Goal: Task Accomplishment & Management: Manage account settings

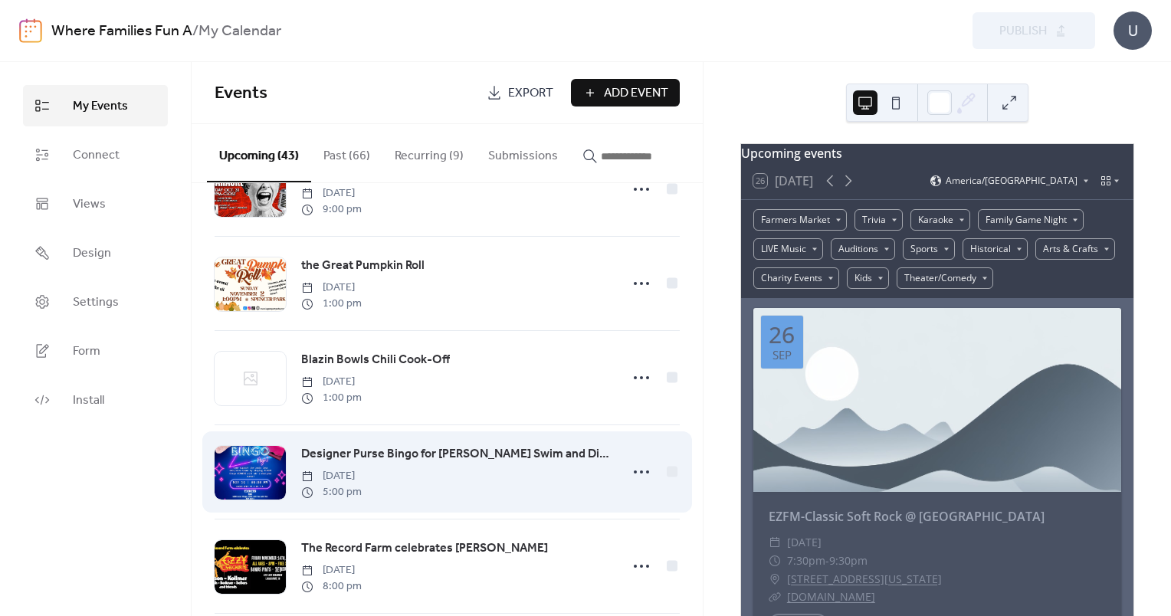
scroll to position [3155, 0]
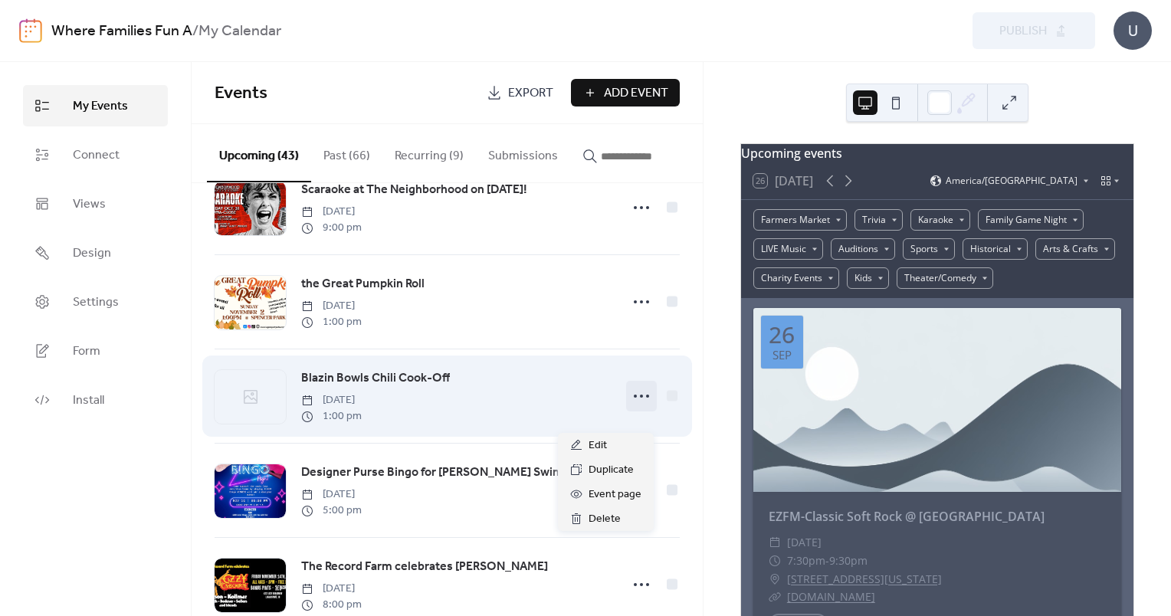
click at [637, 408] on icon at bounding box center [641, 396] width 25 height 25
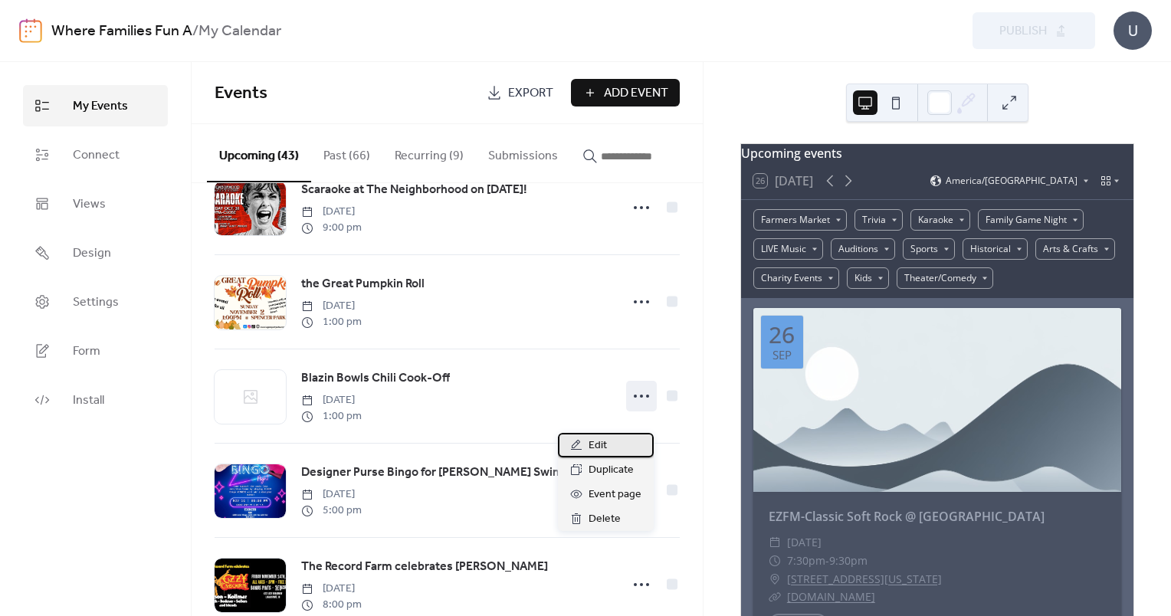
click at [605, 450] on span "Edit" at bounding box center [597, 446] width 18 height 18
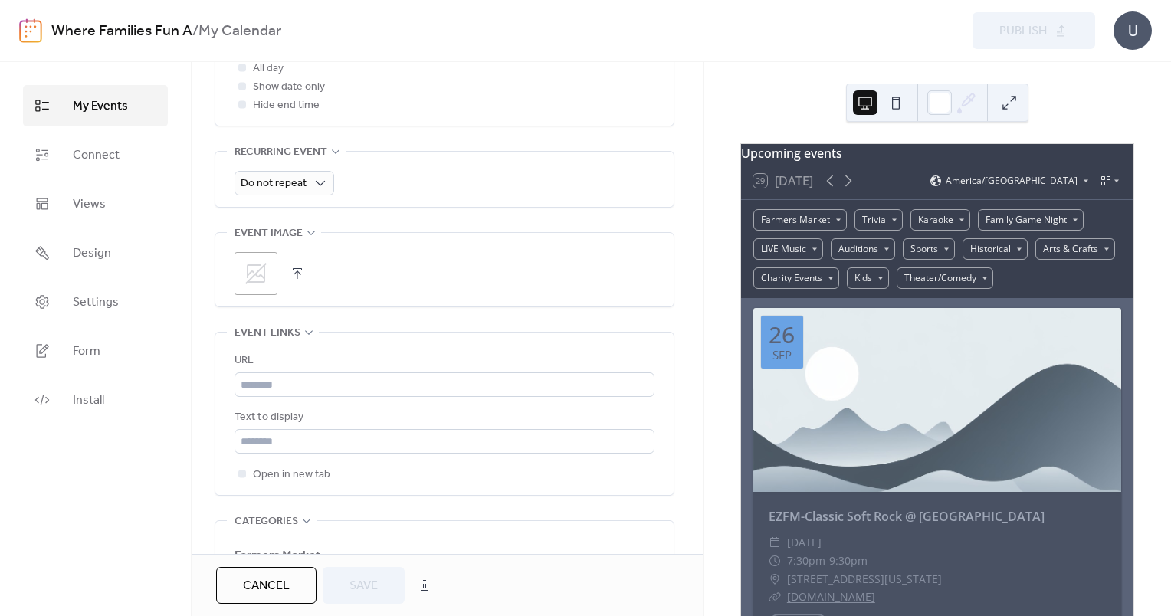
scroll to position [690, 0]
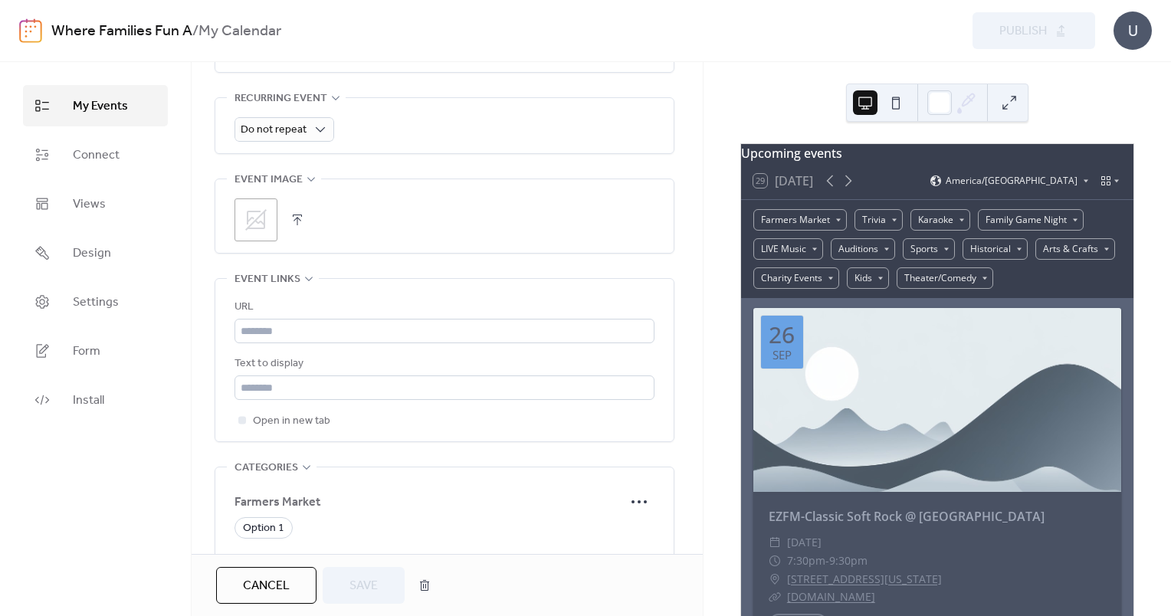
click at [241, 226] on div ";" at bounding box center [255, 219] width 43 height 43
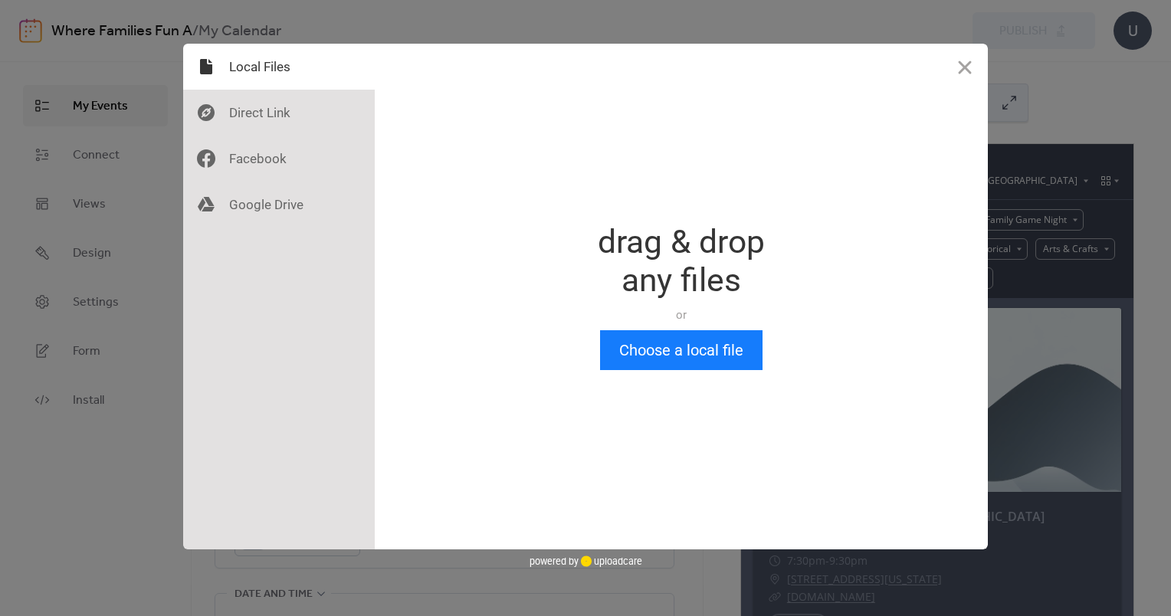
scroll to position [0, 0]
click at [645, 346] on button "Choose a local file" at bounding box center [681, 350] width 162 height 40
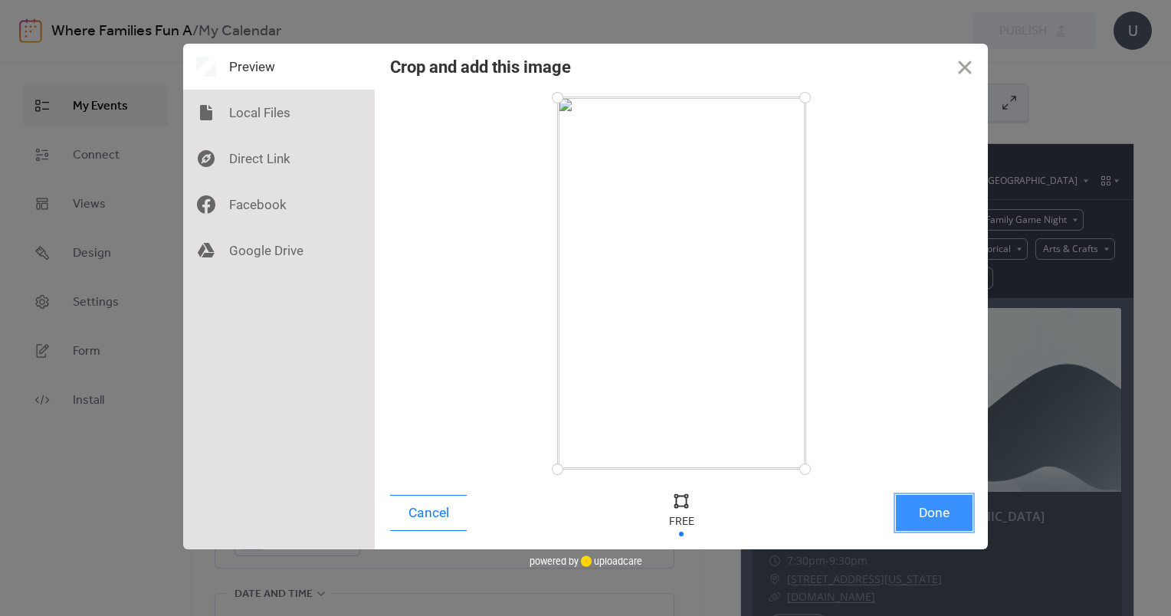
click at [945, 506] on button "Done" at bounding box center [934, 513] width 77 height 36
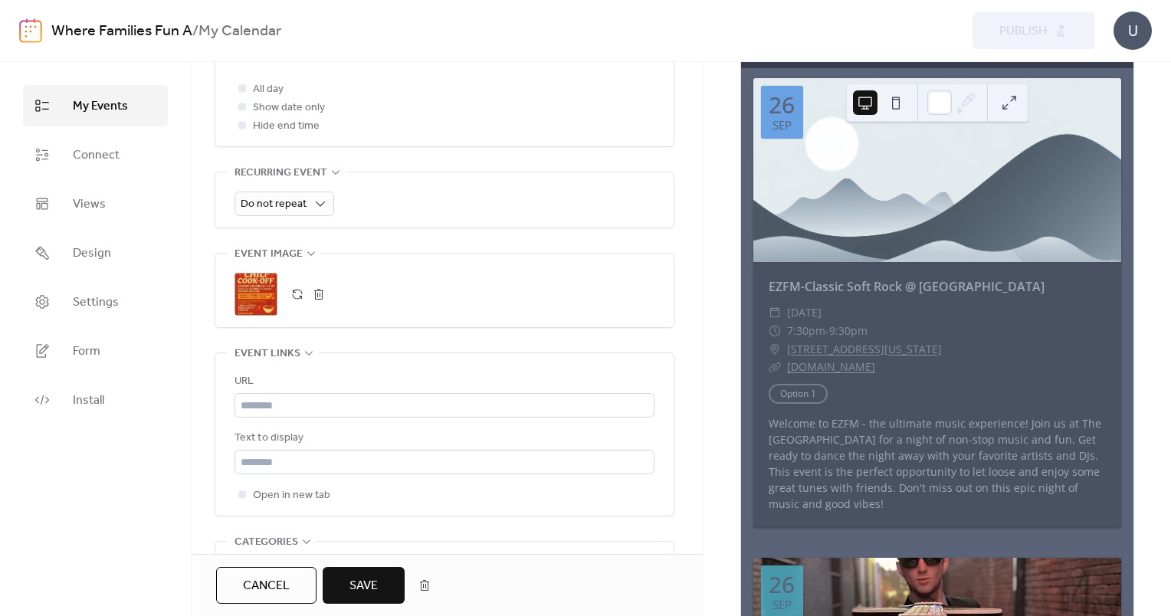
scroll to position [647, 0]
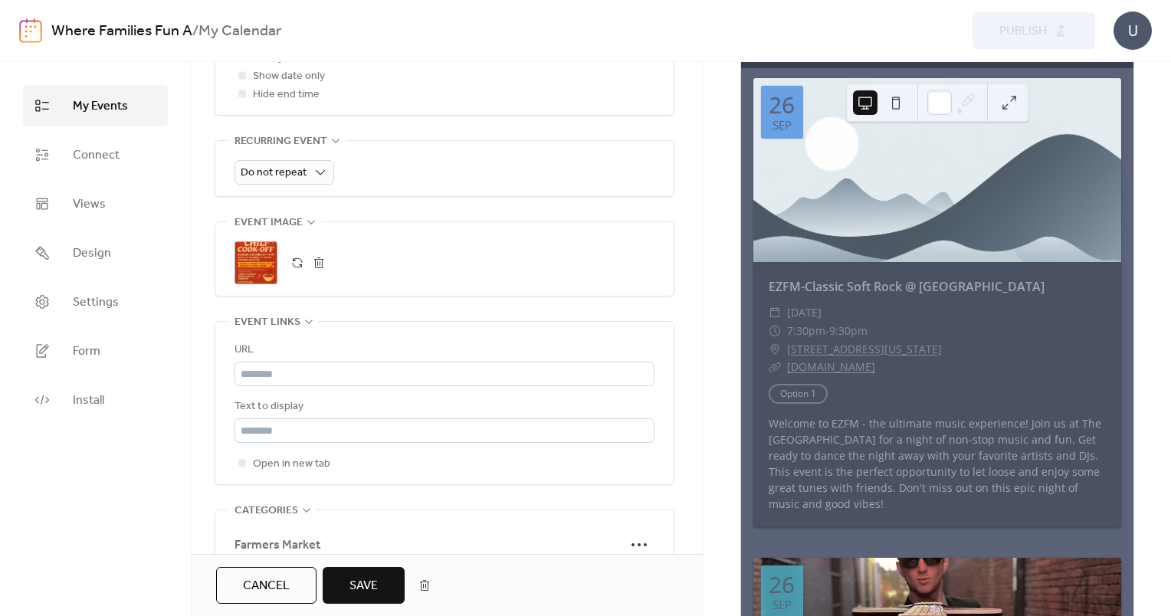
click at [348, 589] on button "Save" at bounding box center [364, 585] width 82 height 37
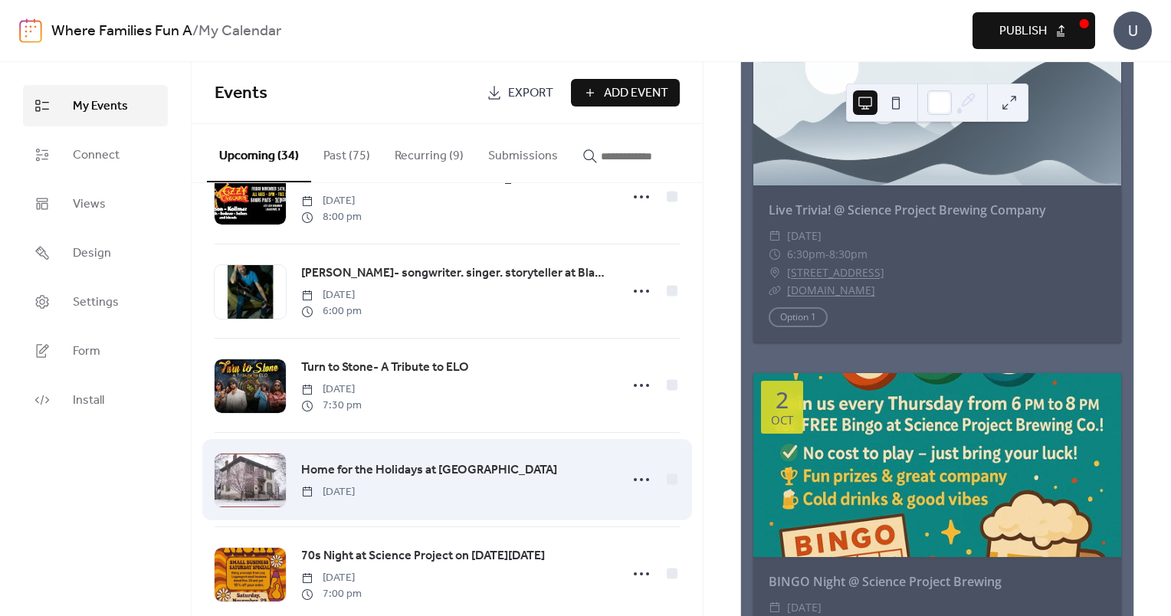
scroll to position [2680, 0]
